Goal: Transaction & Acquisition: Purchase product/service

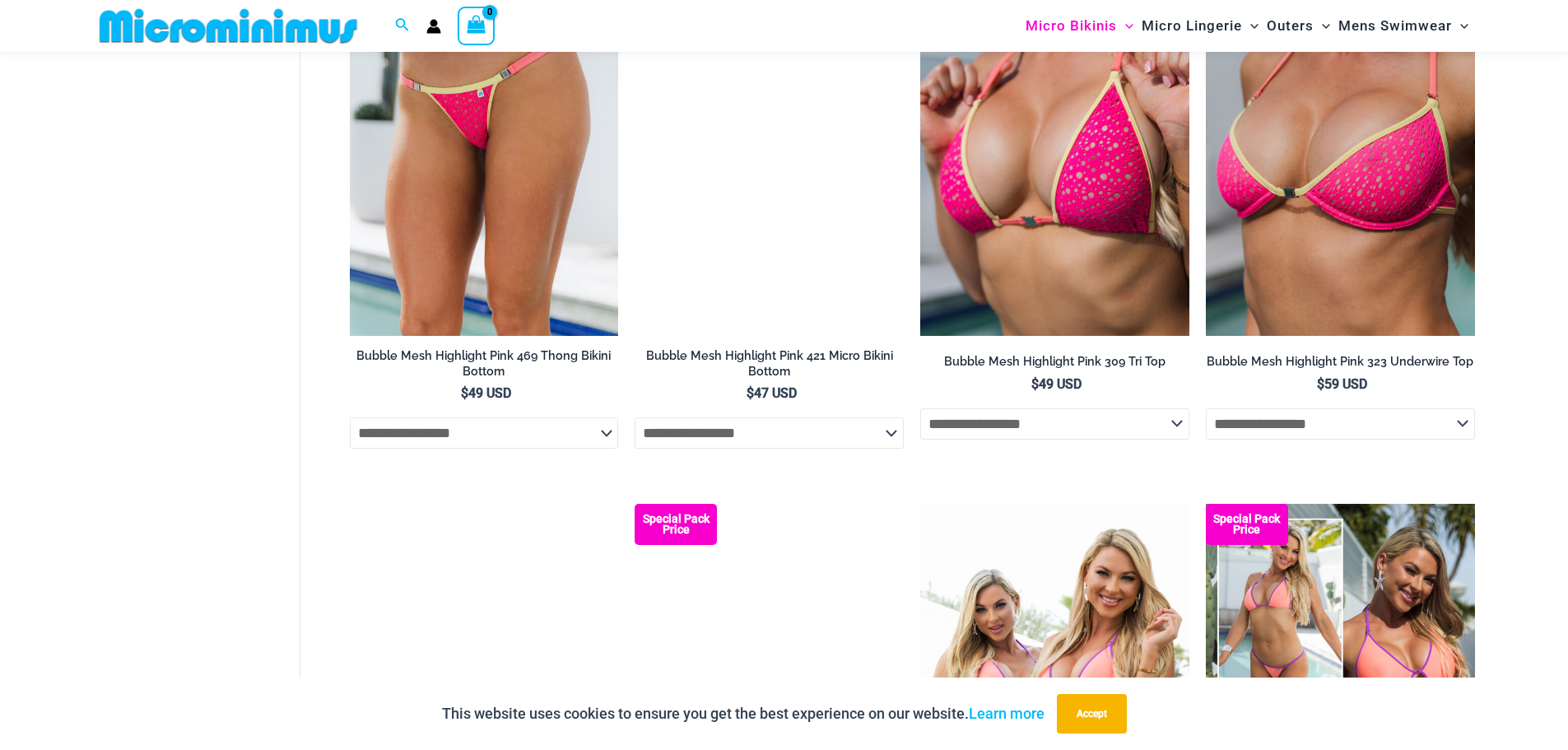
scroll to position [3116, 0]
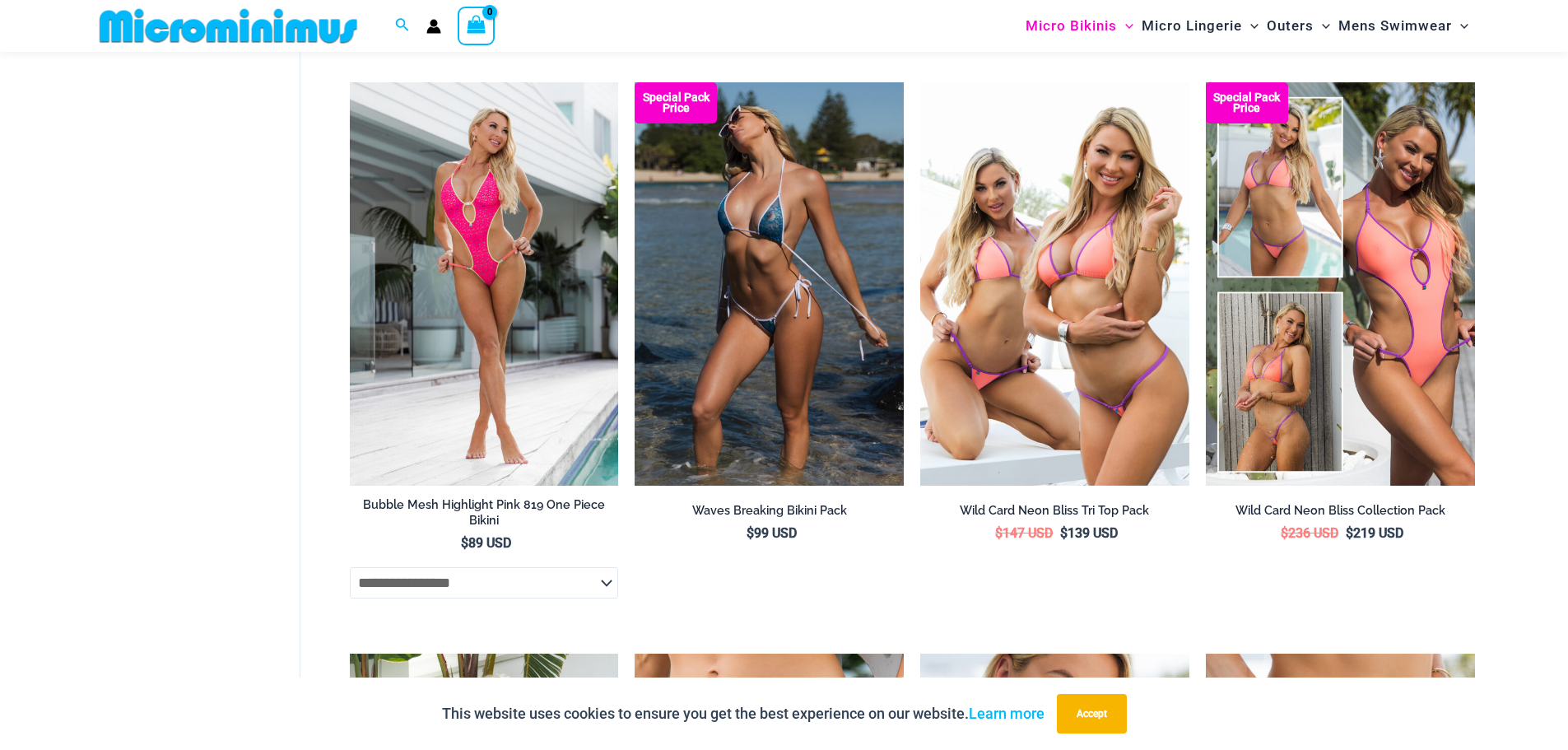
drag, startPoint x: 1577, startPoint y: 55, endPoint x: 1579, endPoint y: 493, distance: 438.0
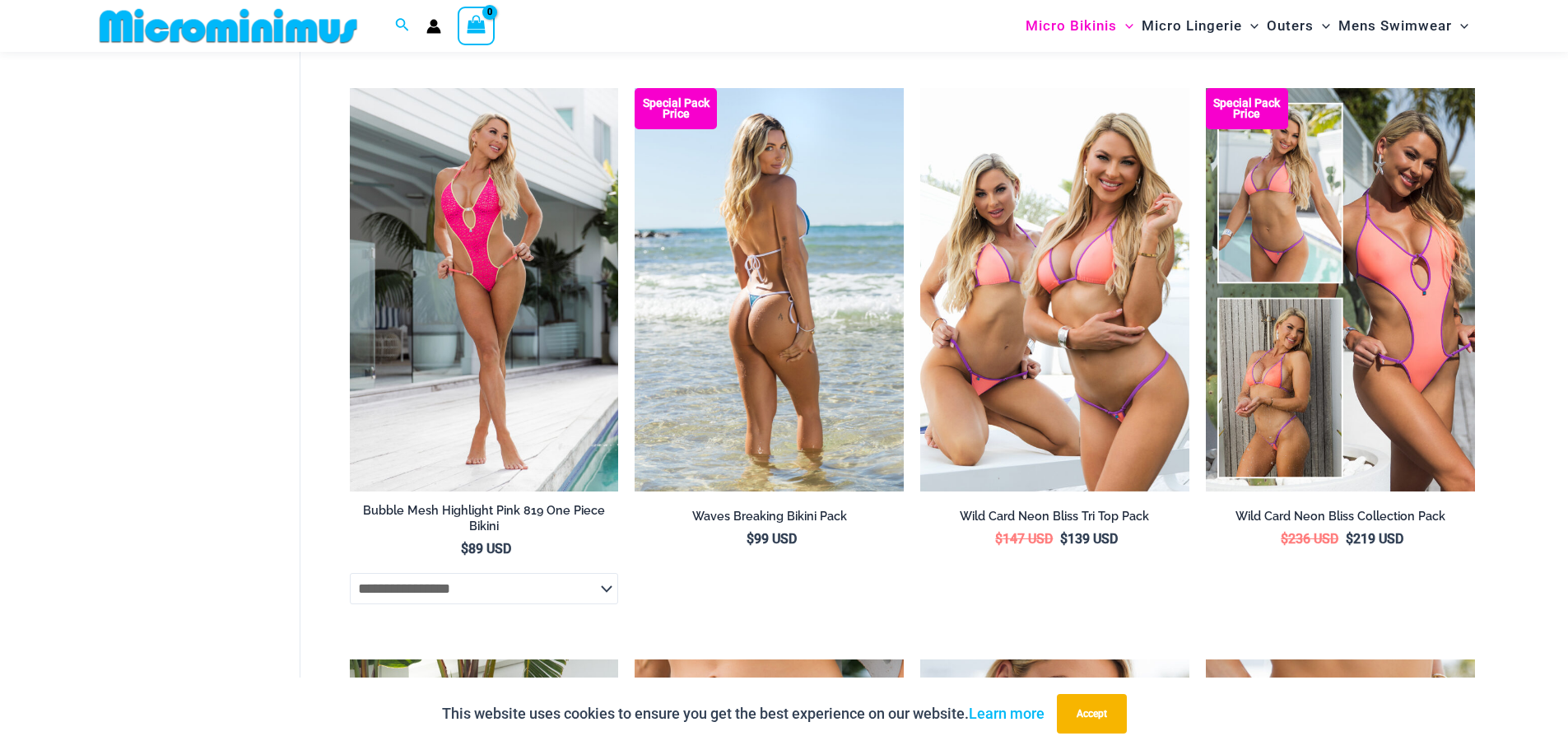
click at [780, 319] on img at bounding box center [768, 289] width 269 height 403
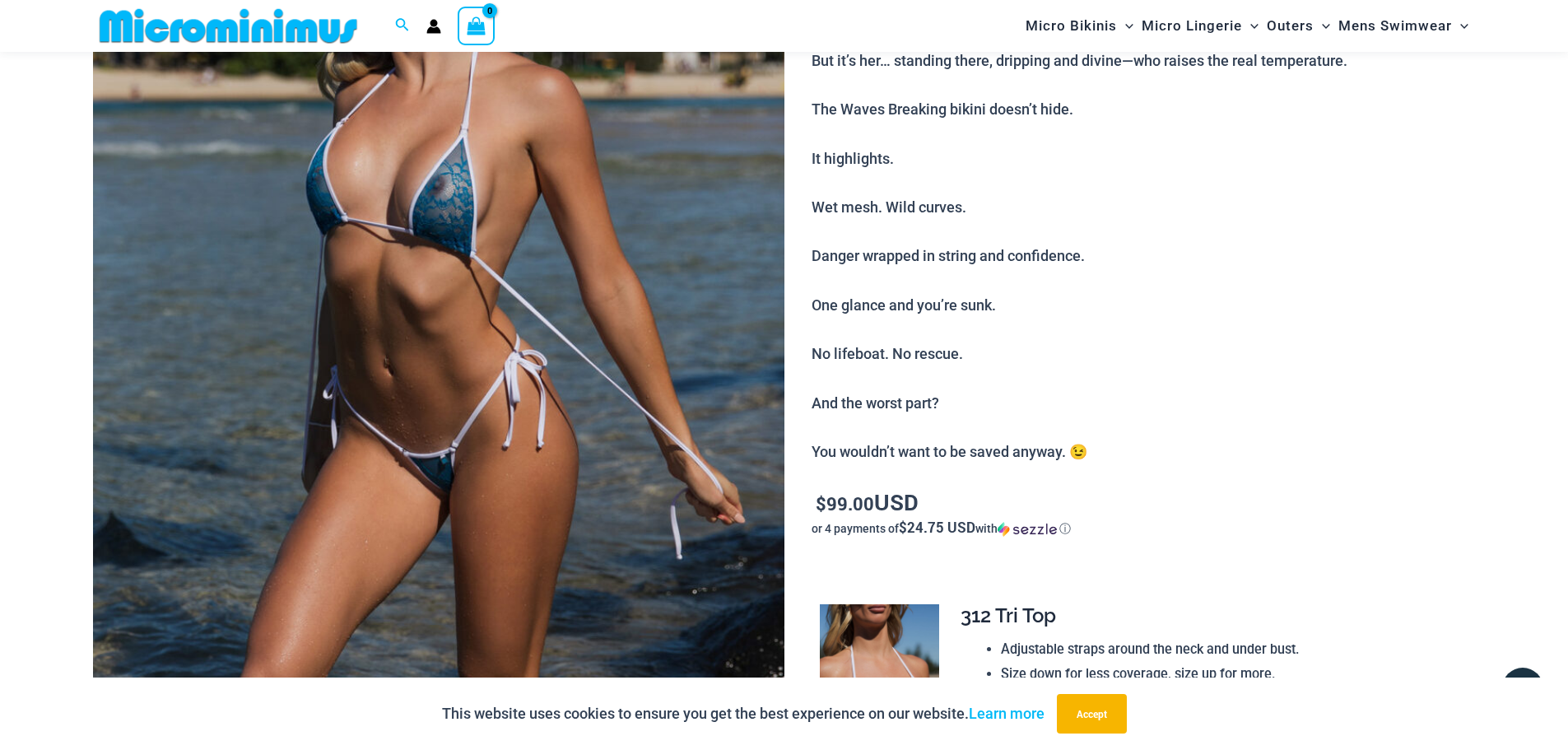
scroll to position [299, 0]
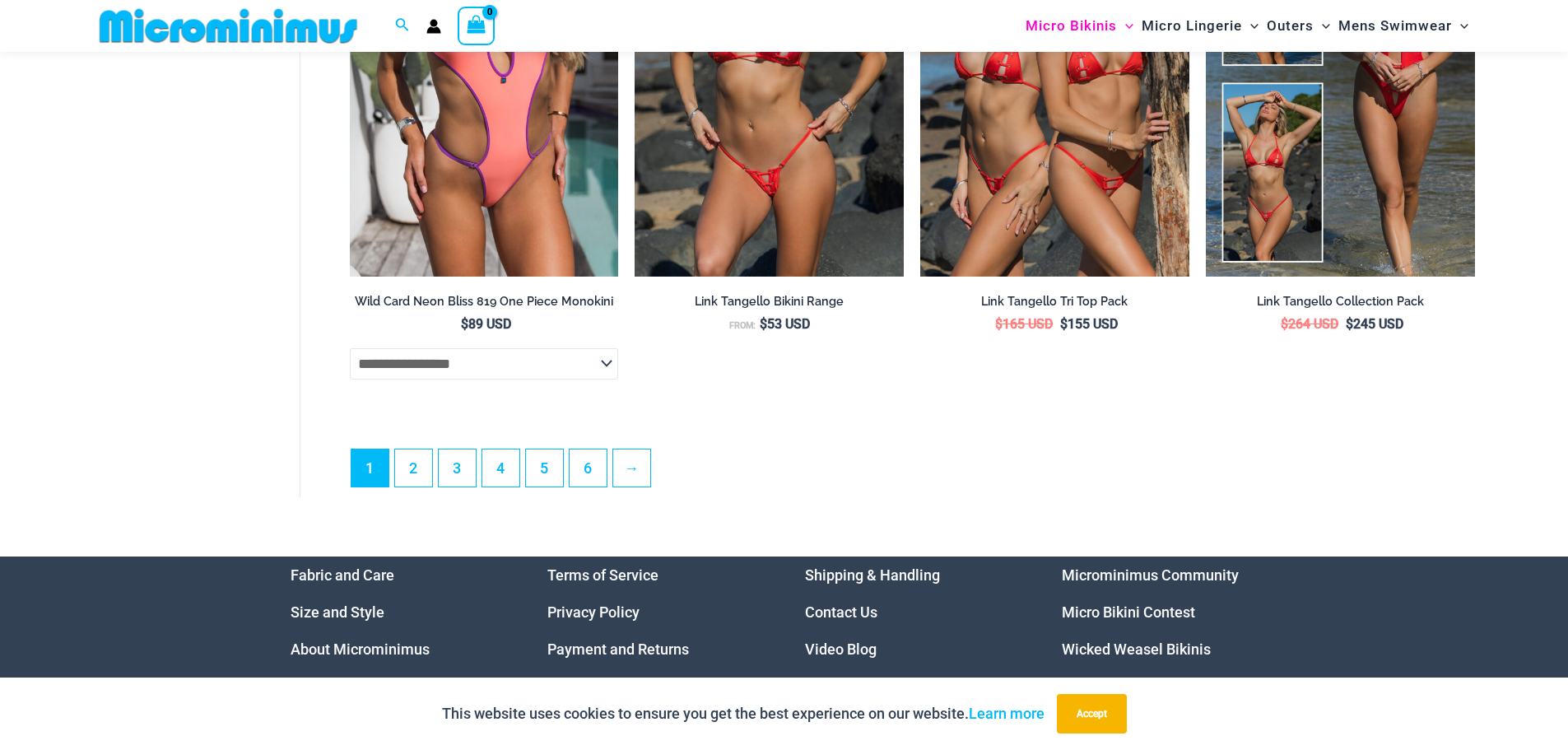
scroll to position [4624, 0]
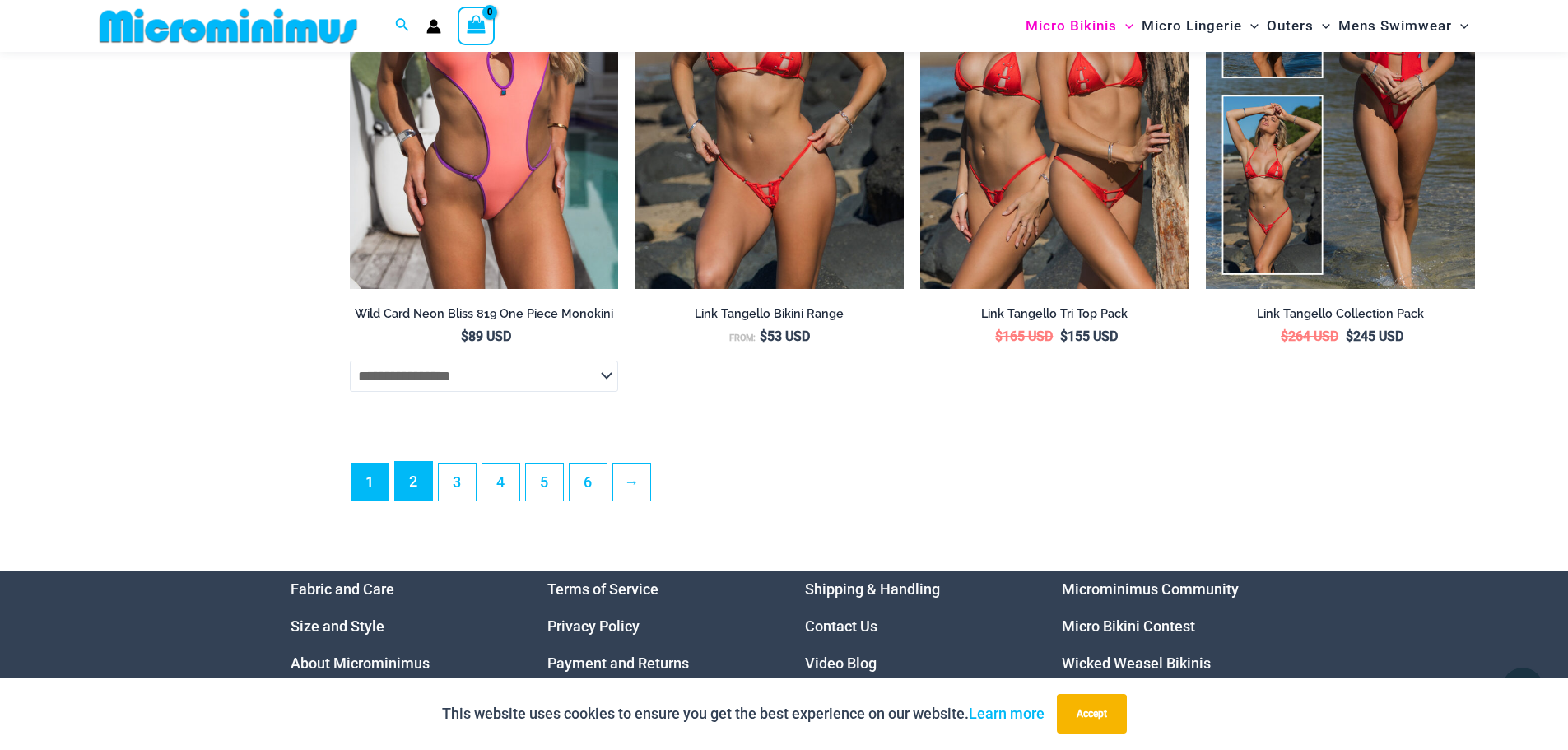
click at [418, 501] on link "2" at bounding box center [412, 480] width 37 height 39
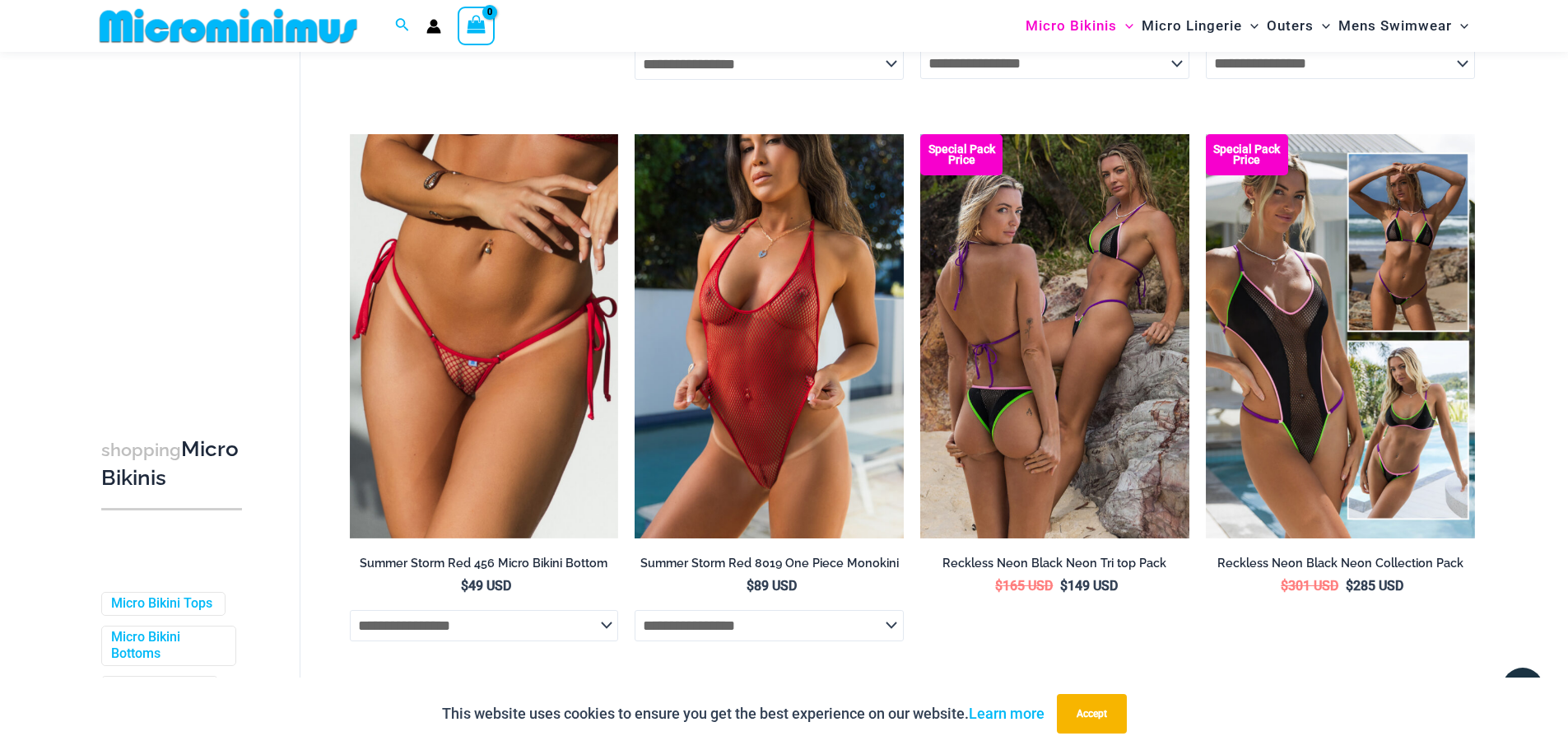
scroll to position [2289, 0]
